Goal: Entertainment & Leisure: Browse casually

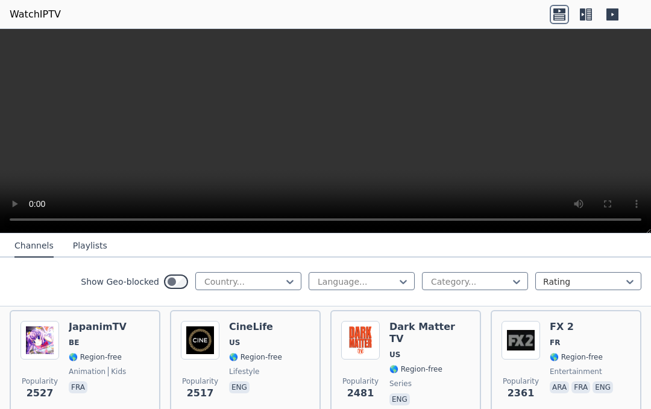
scroll to position [735, 0]
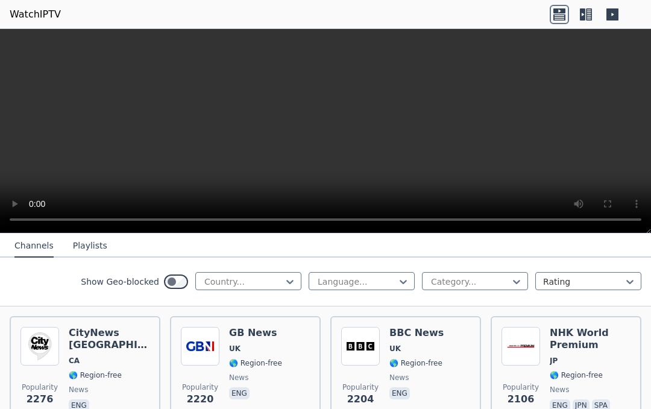
click at [575, 406] on p "jpn" at bounding box center [581, 405] width 17 height 12
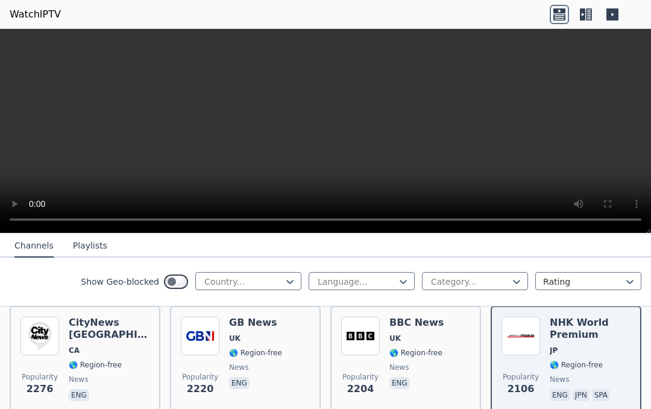
click at [573, 407] on div "Popularity 2106 NHK World Premium JP 🌎 Region-free news eng jpn spa" at bounding box center [566, 360] width 151 height 109
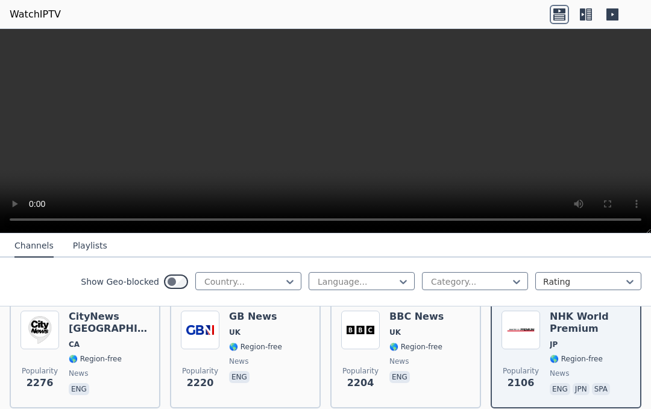
click at [578, 405] on div "Popularity 2106 NHK World Premium JP 🌎 Region-free news eng jpn spa" at bounding box center [566, 354] width 151 height 109
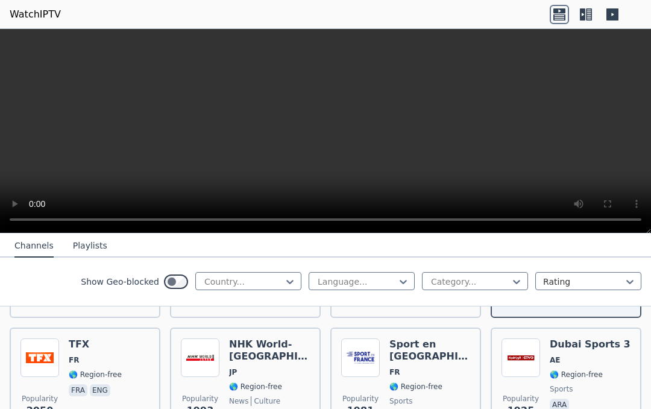
click at [578, 406] on div "Popularity 1925 Dubai Sports 3 AE 🌎 Region-free sports ara" at bounding box center [566, 381] width 151 height 109
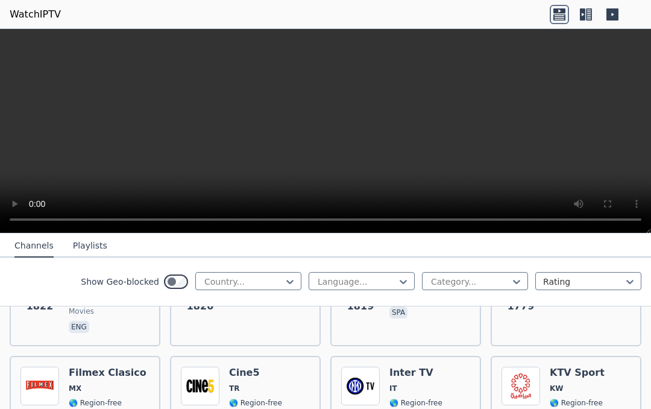
click at [578, 408] on div "KTV Sport KW 🌎 Region-free sports eng ara" at bounding box center [577, 410] width 55 height 87
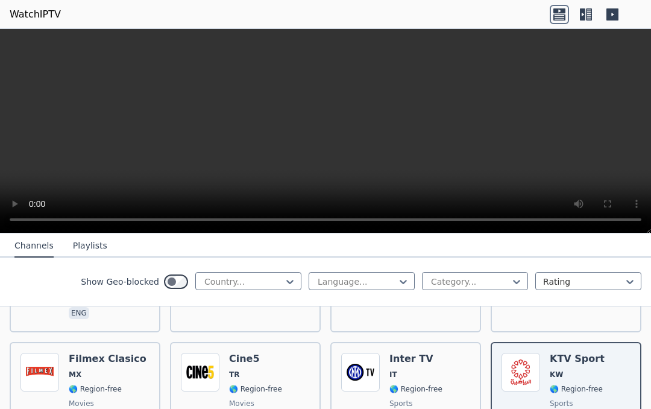
click at [578, 407] on span "sports" at bounding box center [577, 404] width 55 height 10
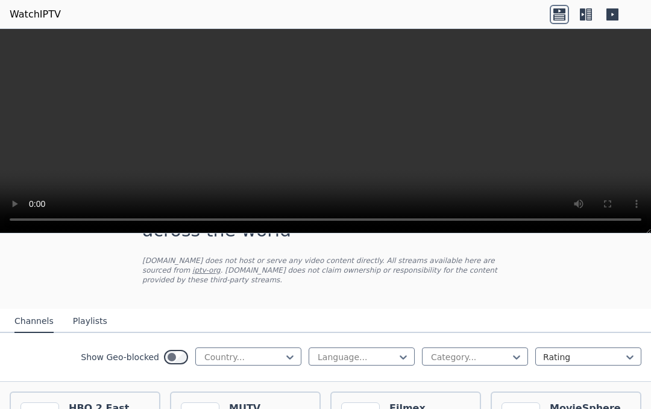
scroll to position [113, 0]
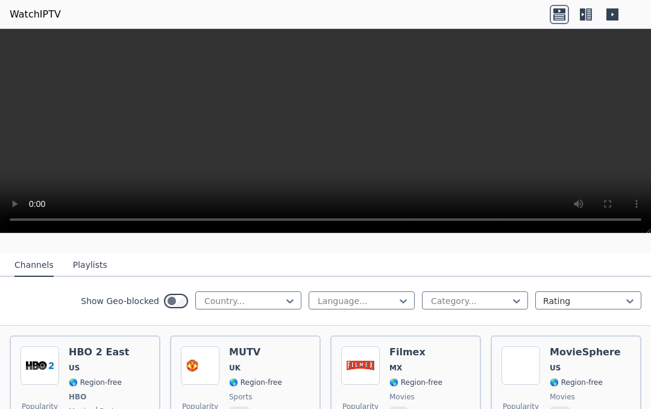
click at [99, 269] on button "Playlists" at bounding box center [90, 265] width 34 height 23
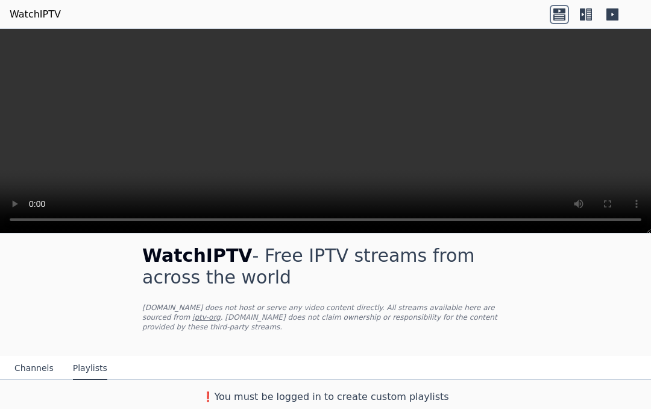
scroll to position [10, 0]
click at [40, 370] on button "Channels" at bounding box center [33, 368] width 39 height 23
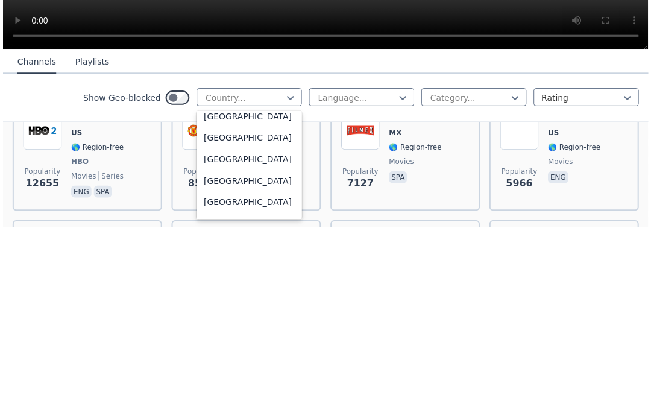
scroll to position [704, 0]
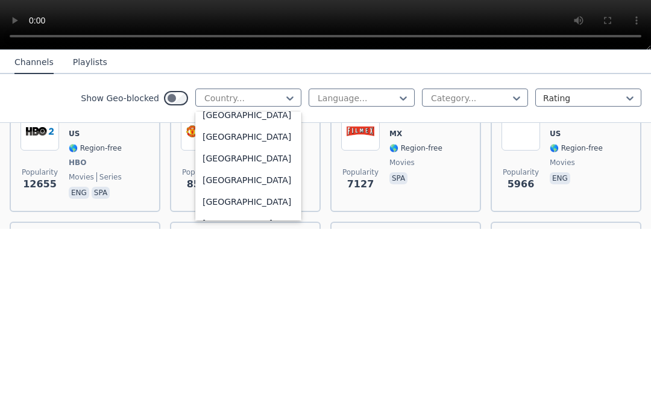
click at [251, 309] on div "[GEOGRAPHIC_DATA]" at bounding box center [248, 320] width 106 height 22
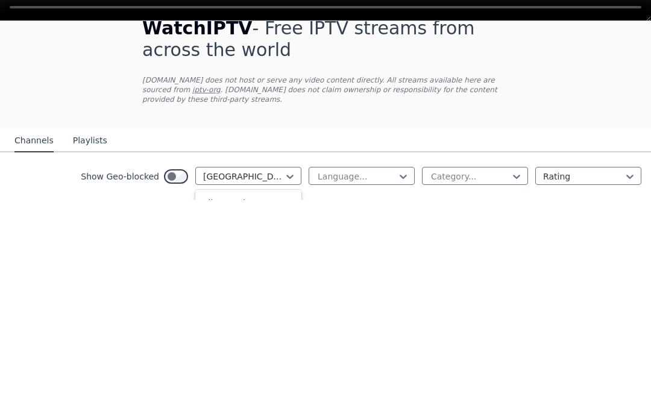
scroll to position [579, 0]
type input "*"
